Goal: Transaction & Acquisition: Purchase product/service

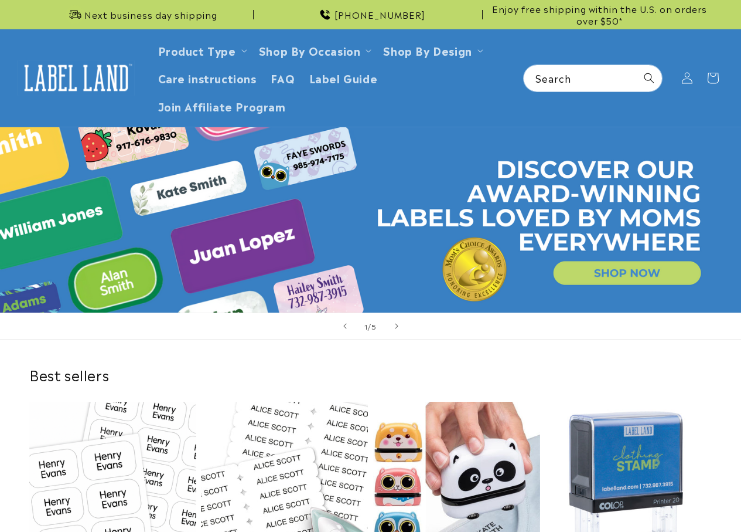
click at [642, 263] on link "1 of 5" at bounding box center [370, 219] width 741 height 185
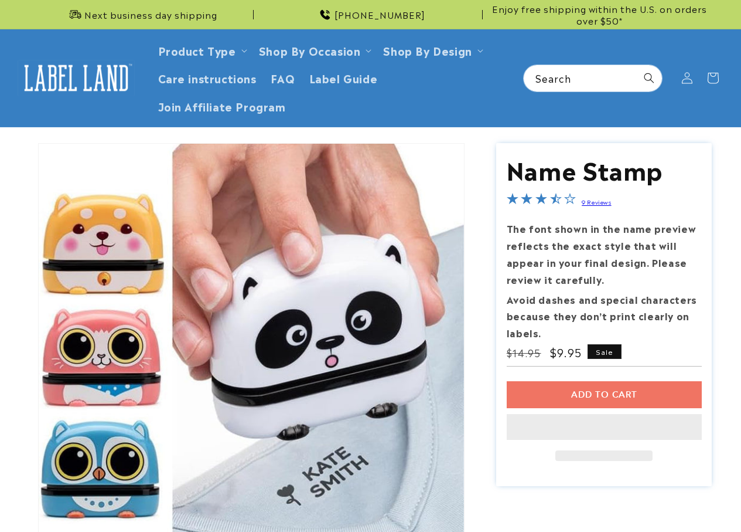
click at [638, 401] on div "Add to cart This item is a recurring or deferred purchase. By continuing, I agr…" at bounding box center [604, 421] width 195 height 80
click at [622, 397] on div "Add to cart This item is a recurring or deferred purchase. By continuing, I agr…" at bounding box center [604, 421] width 195 height 80
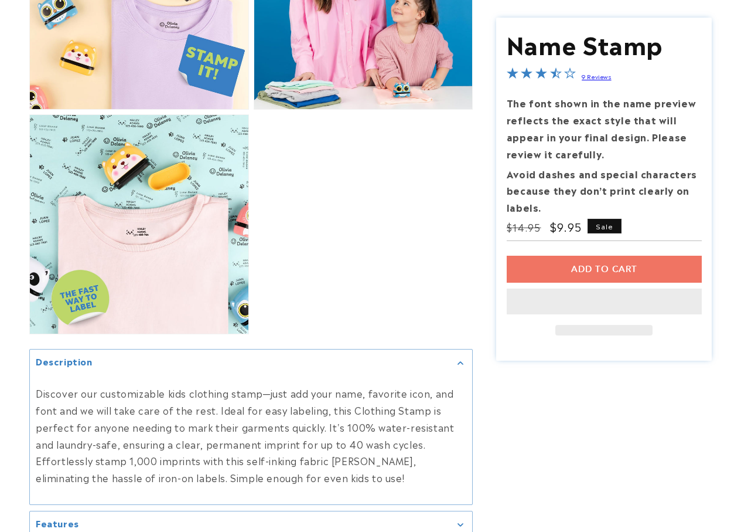
click at [641, 264] on div "Add to cart This item is a recurring or deferred purchase. By continuing, I agr…" at bounding box center [604, 296] width 195 height 80
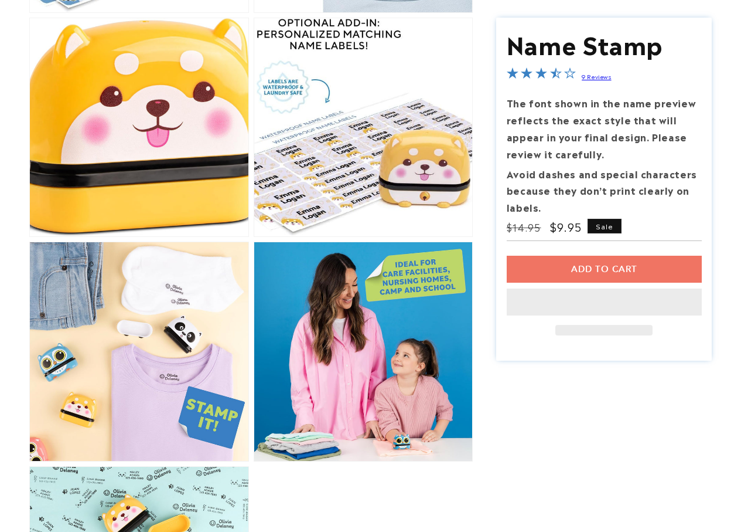
scroll to position [1417, 0]
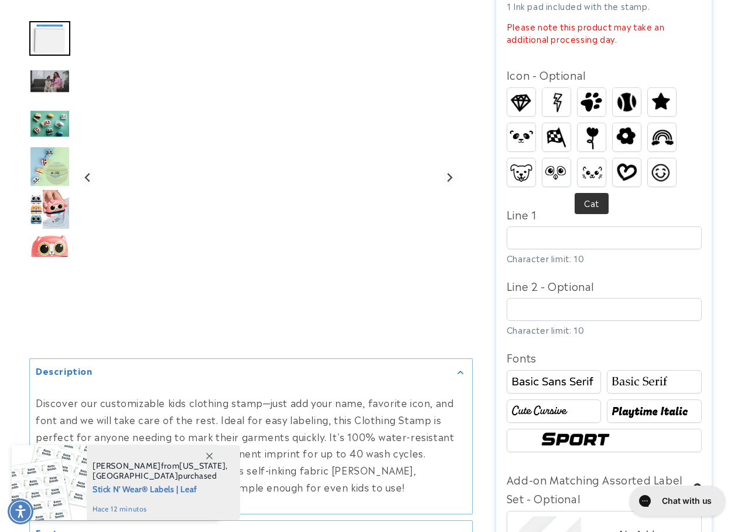
click at [587, 153] on div "Diamond Lightning Paw Baseball Dog" at bounding box center [607, 139] width 201 height 105
click at [590, 151] on img at bounding box center [591, 137] width 23 height 28
click at [581, 224] on div "Line 1 Character limit: 10" at bounding box center [604, 235] width 195 height 60
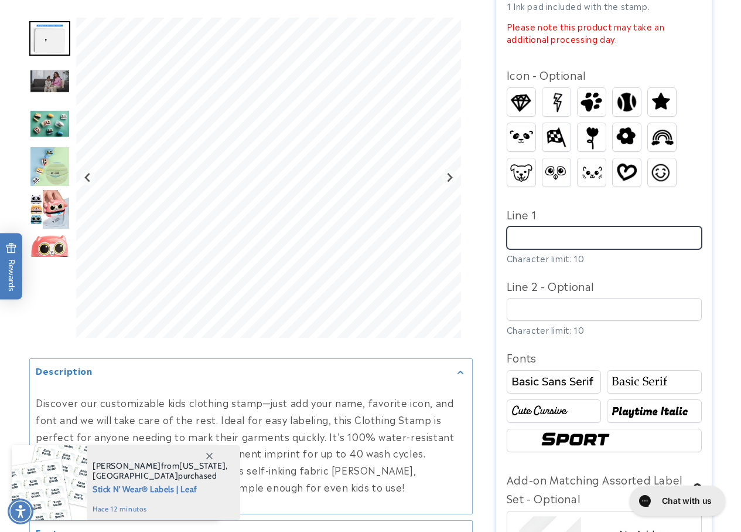
click at [580, 230] on input "Line 1" at bounding box center [604, 237] width 195 height 23
paste input "**********"
type input "**********"
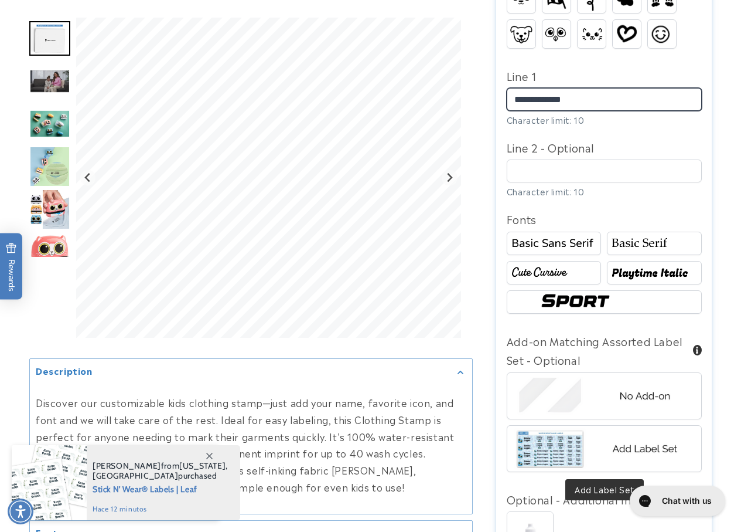
scroll to position [938, 0]
